Goal: Information Seeking & Learning: Learn about a topic

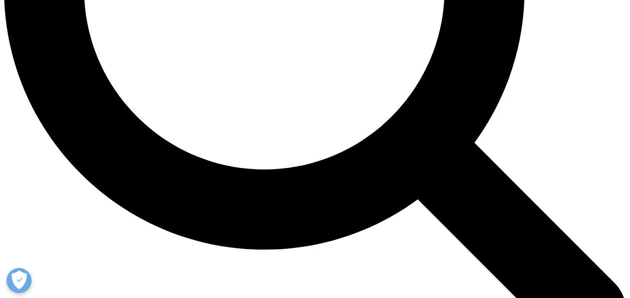
scroll to position [937, 0]
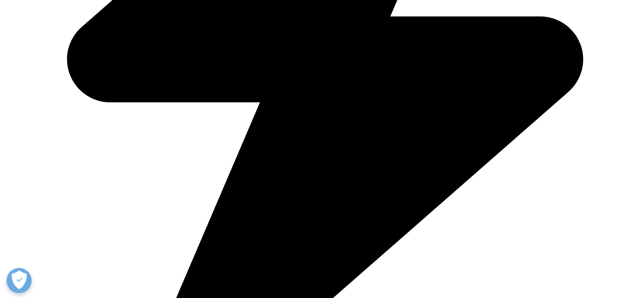
scroll to position [1555, 0]
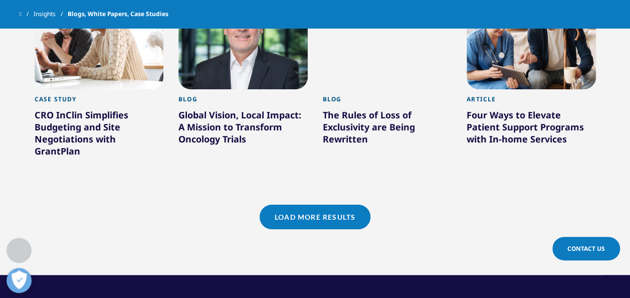
click at [270, 208] on link "Load More Results" at bounding box center [315, 217] width 111 height 25
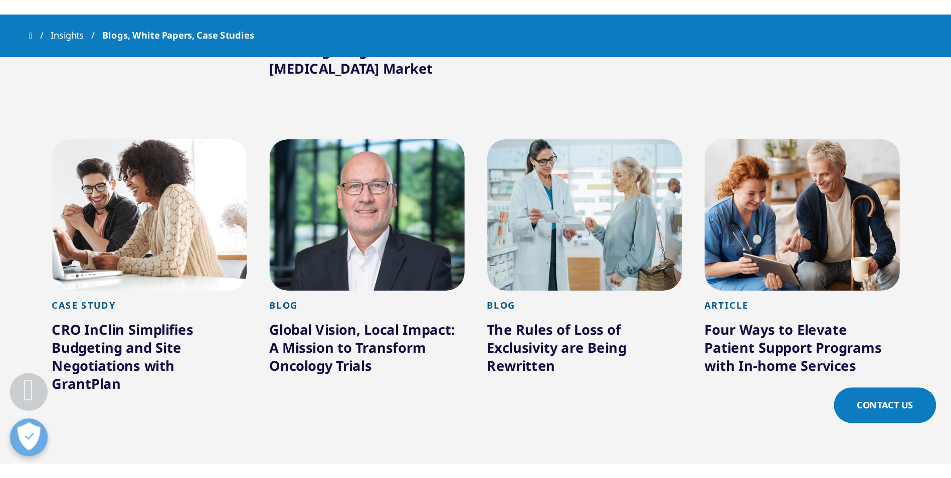
scroll to position [1475, 0]
